Goal: Transaction & Acquisition: Purchase product/service

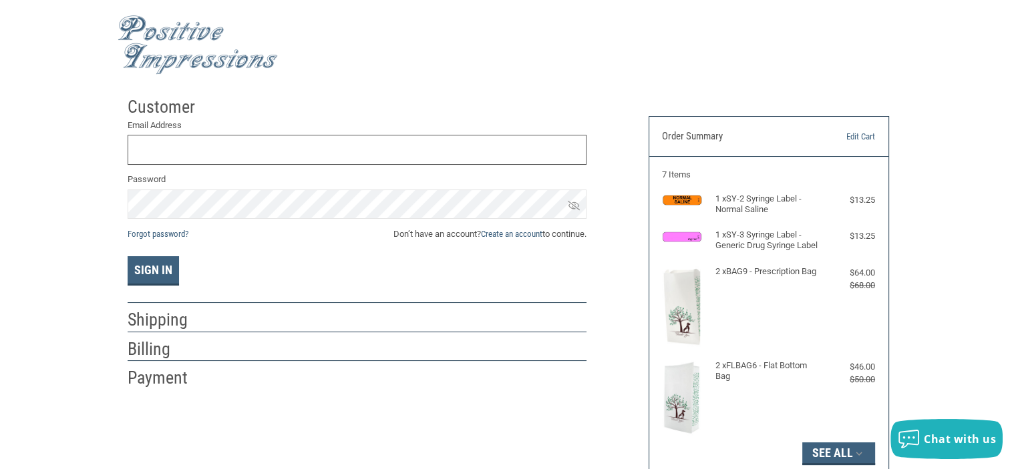
click at [182, 146] on input "Email Address" at bounding box center [357, 150] width 459 height 30
type input "BOONEVET1@HOTMAIL.COM"
click at [128, 256] on button "Sign In" at bounding box center [153, 270] width 51 height 29
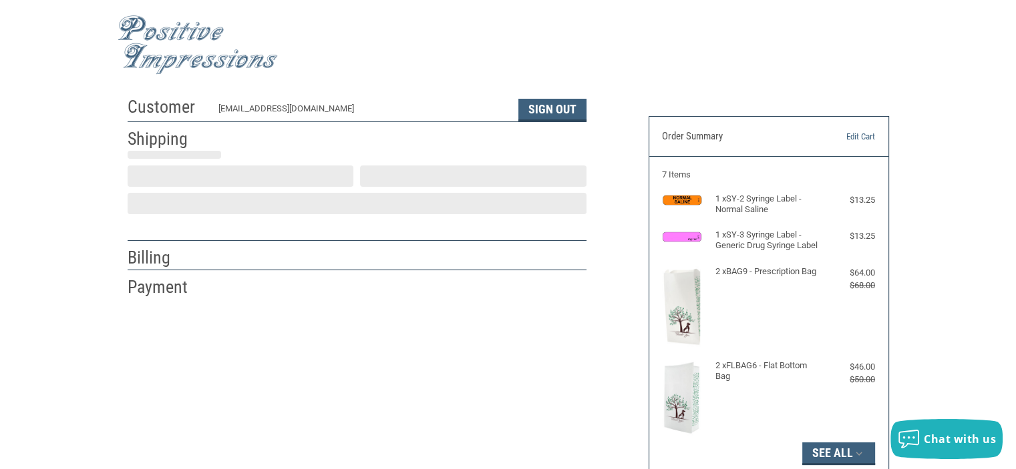
scroll to position [28, 0]
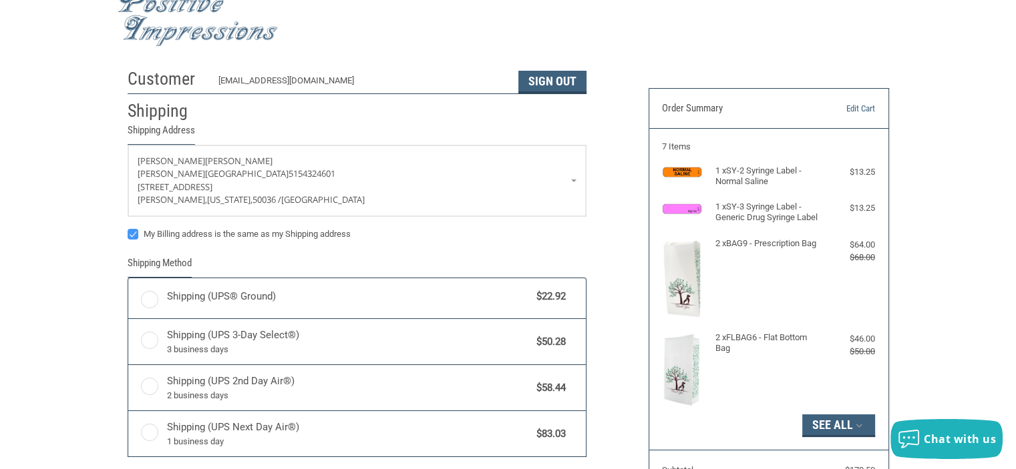
radio input "true"
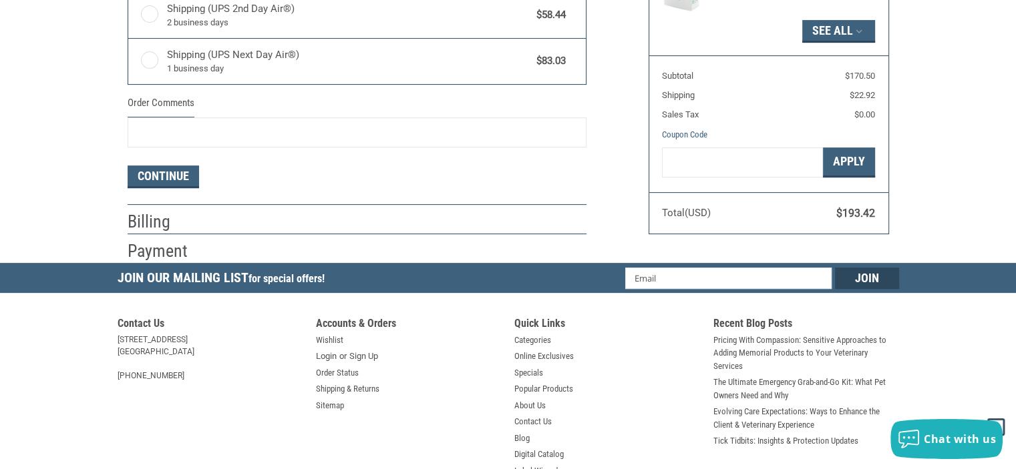
scroll to position [429, 0]
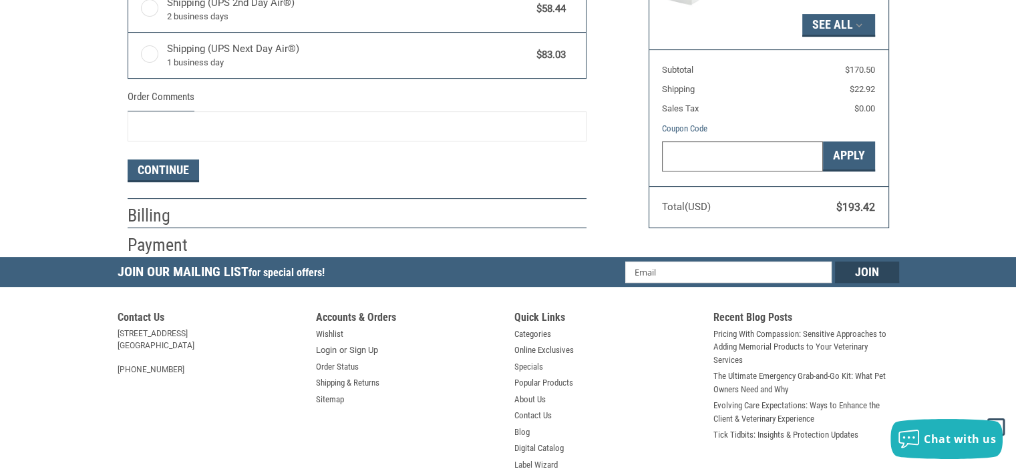
click at [684, 165] on input "Gift Certificate or Coupon Code" at bounding box center [742, 157] width 161 height 30
type input "VGP"
click at [868, 166] on button "Apply" at bounding box center [849, 157] width 52 height 30
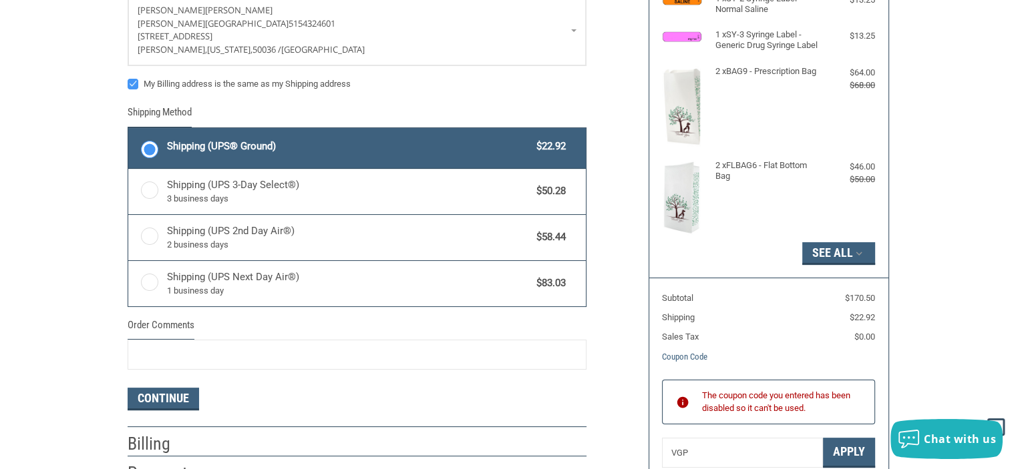
scroll to position [267, 0]
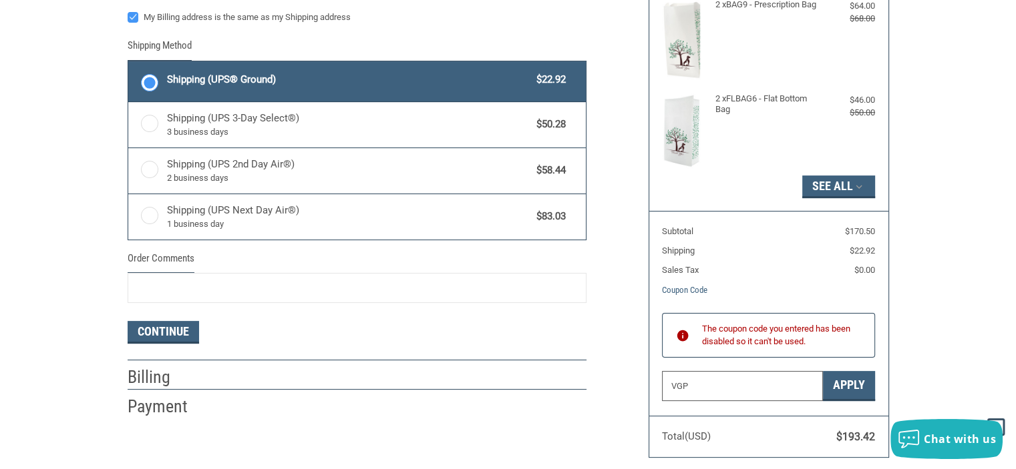
drag, startPoint x: 729, startPoint y: 399, endPoint x: 655, endPoint y: 403, distance: 73.5
click at [655, 403] on section "Subtotal $170.50 Shipping $22.92 Sales Tax $0.00 Coupon Code Gift Certificate o…" at bounding box center [768, 313] width 239 height 204
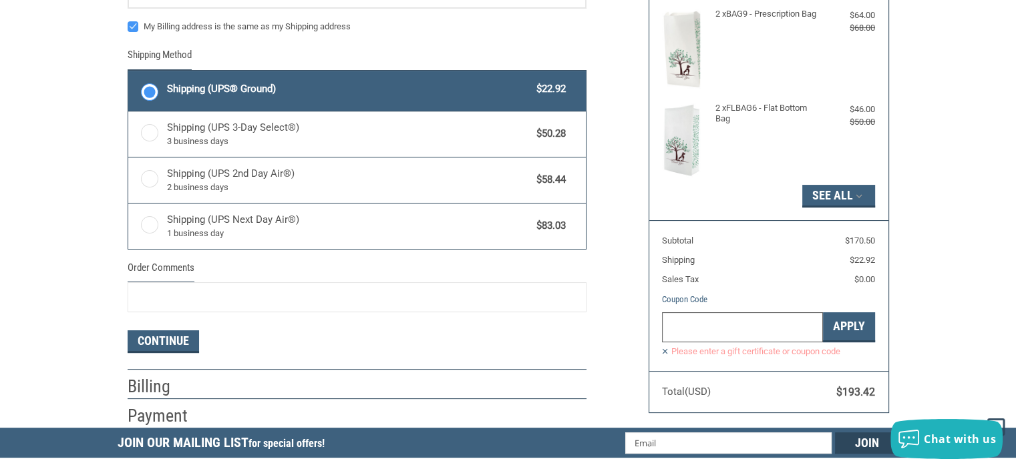
scroll to position [0, 0]
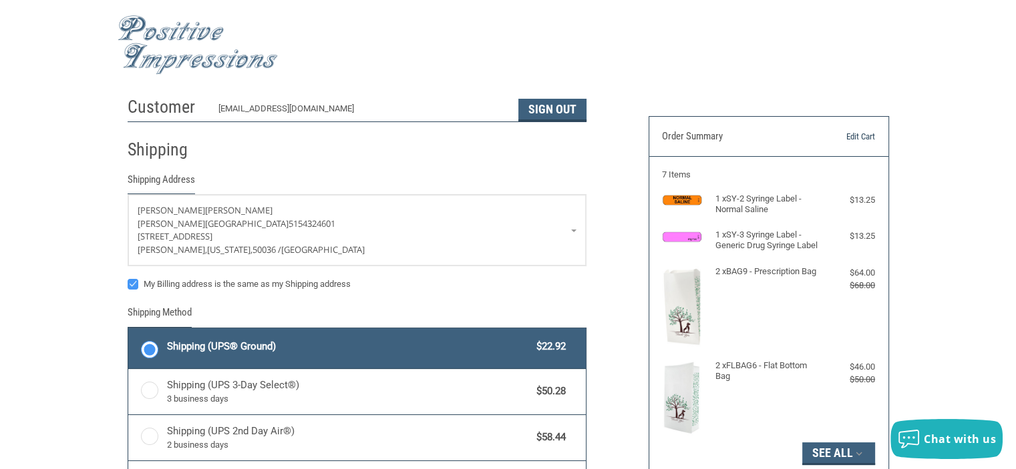
click at [857, 135] on link "Edit Cart" at bounding box center [841, 136] width 68 height 13
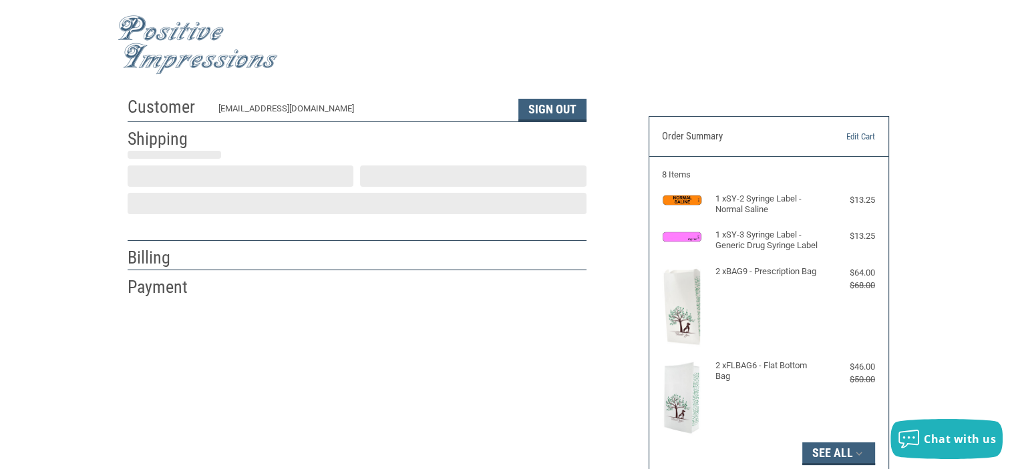
scroll to position [28, 0]
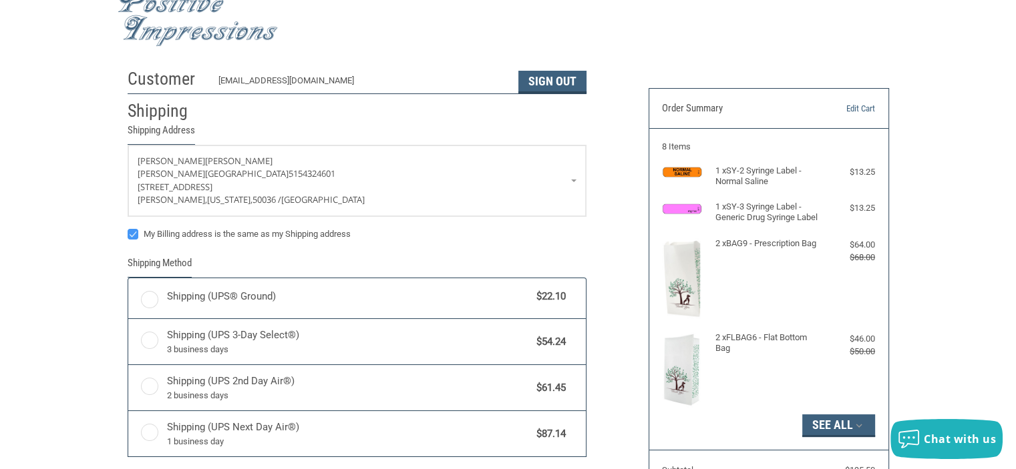
radio input "true"
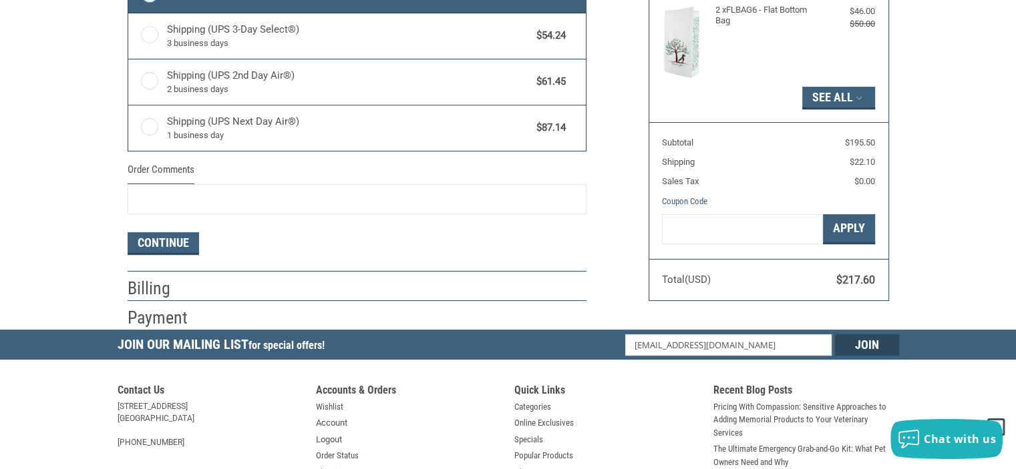
scroll to position [429, 0]
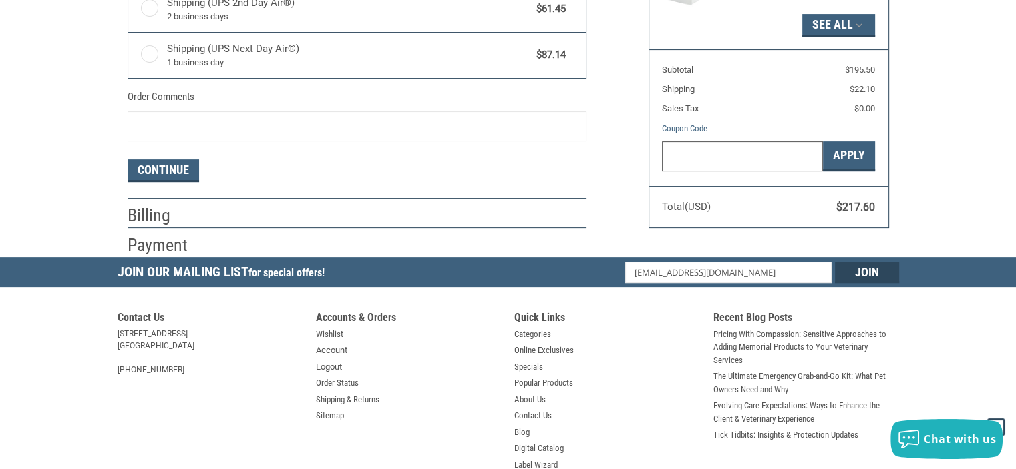
click at [745, 166] on input "Gift Certificate or Coupon Code" at bounding box center [742, 157] width 161 height 30
type input "VGP"
click at [851, 172] on button "Apply" at bounding box center [849, 157] width 52 height 30
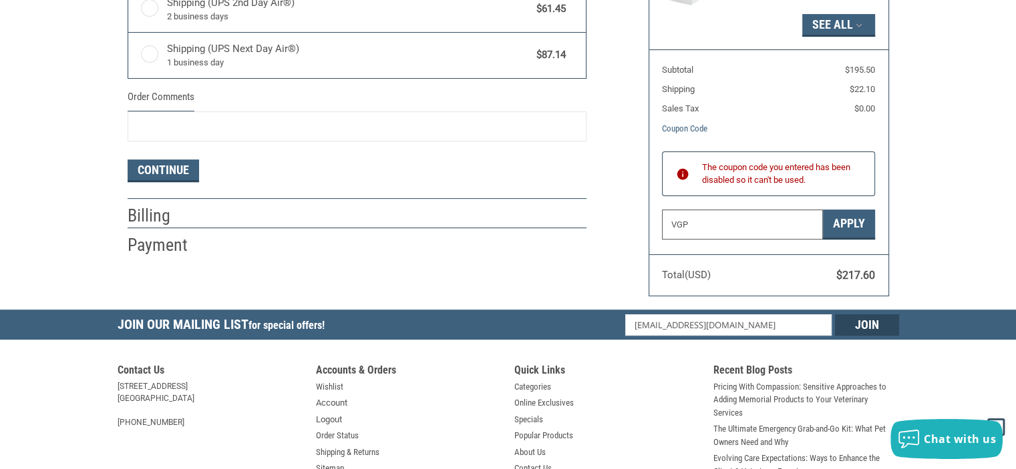
drag, startPoint x: 700, startPoint y: 234, endPoint x: 590, endPoint y: 232, distance: 109.6
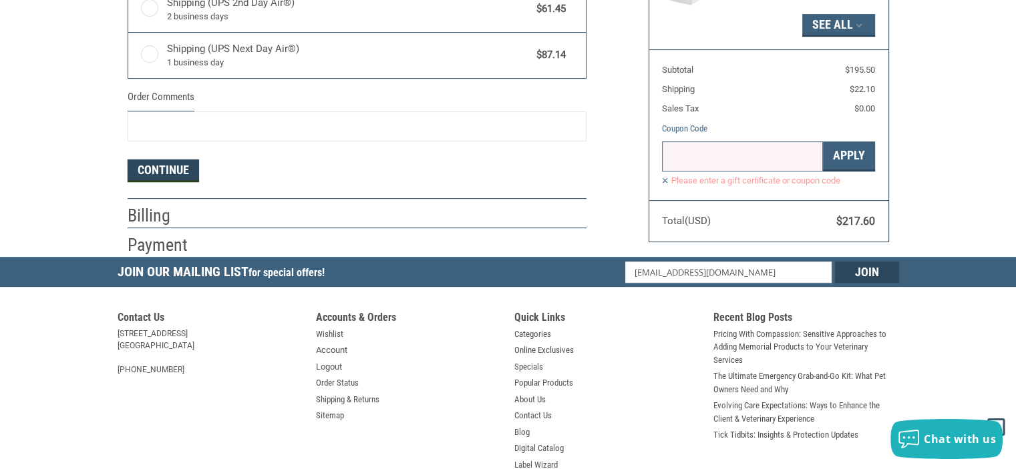
click at [174, 165] on button "Continue" at bounding box center [163, 171] width 71 height 23
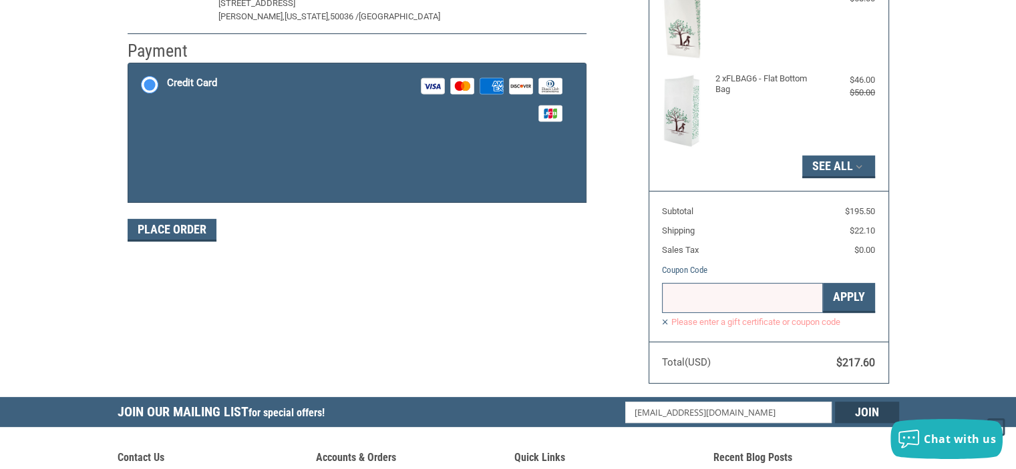
scroll to position [227, 0]
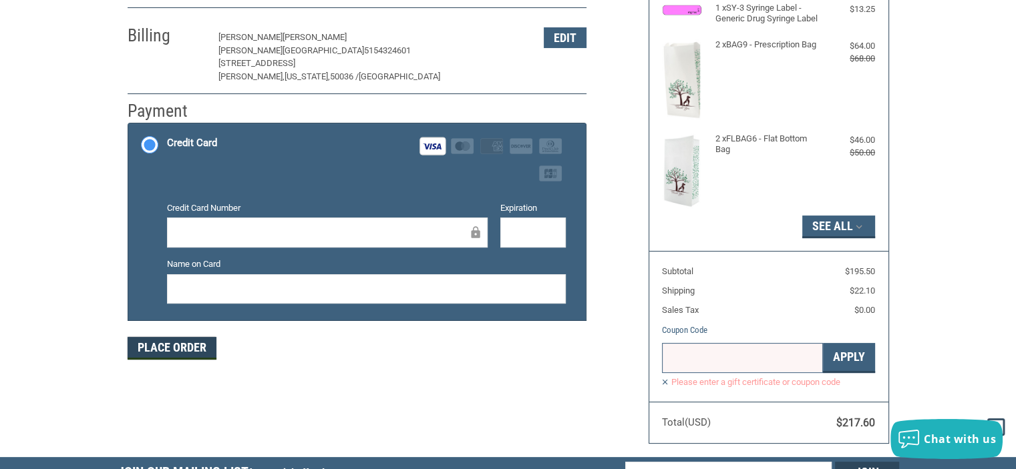
click at [182, 342] on button "Place Order" at bounding box center [172, 348] width 89 height 23
